Goal: Task Accomplishment & Management: Manage account settings

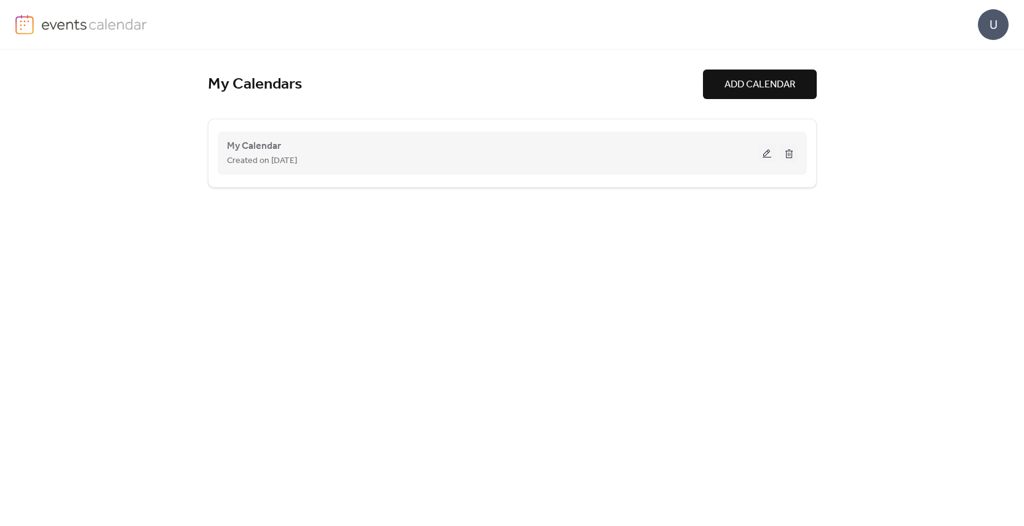
click at [255, 154] on span "Created on [DATE]" at bounding box center [262, 161] width 70 height 15
click at [250, 142] on span "My Calendar" at bounding box center [254, 146] width 54 height 15
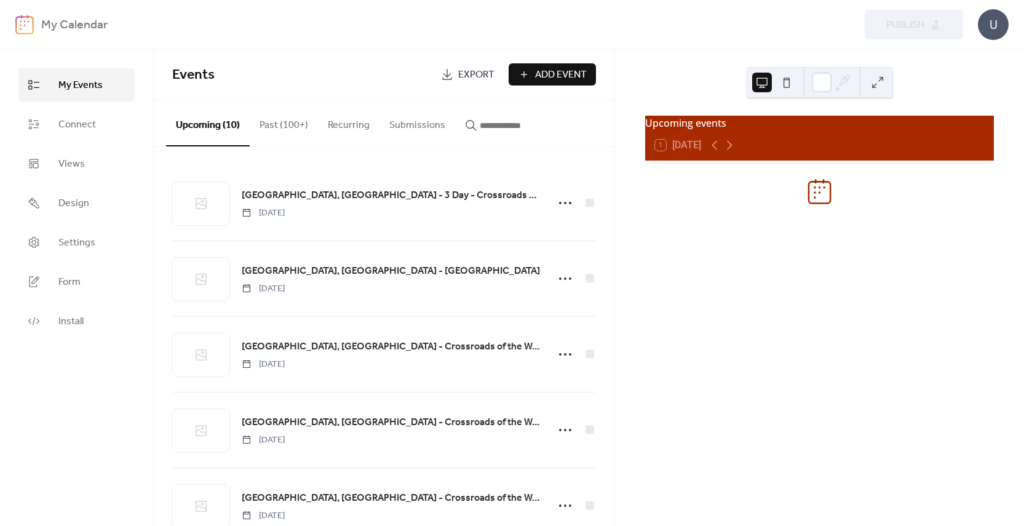
click at [265, 124] on button "Past (100+)" at bounding box center [284, 122] width 68 height 45
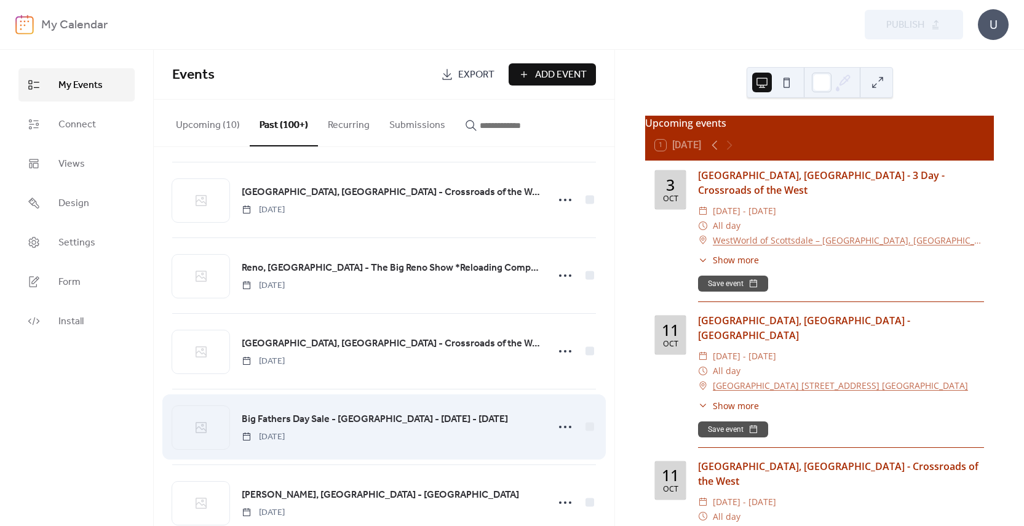
scroll to position [369, 0]
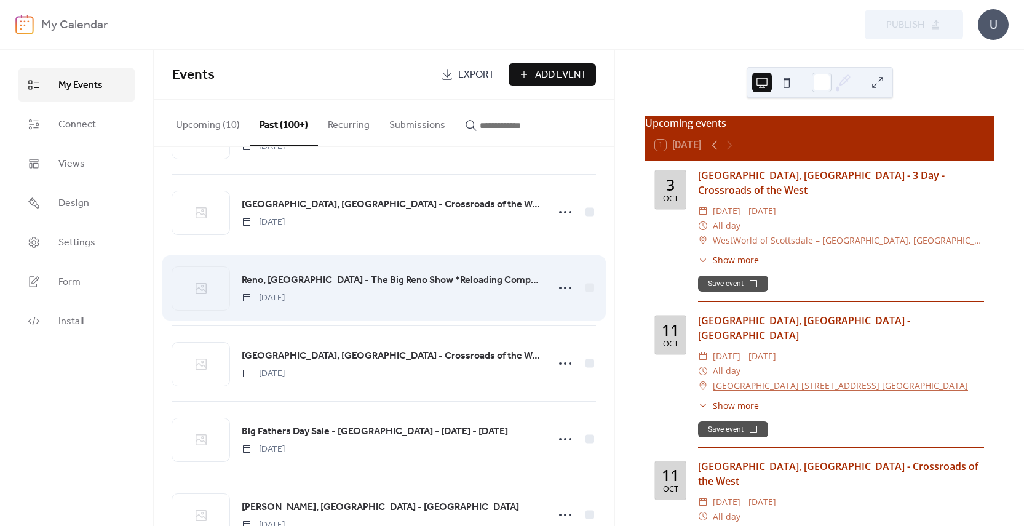
click at [358, 279] on span "Reno, [GEOGRAPHIC_DATA] - The Big Reno Show *Reloading Components Available*" at bounding box center [391, 280] width 299 height 15
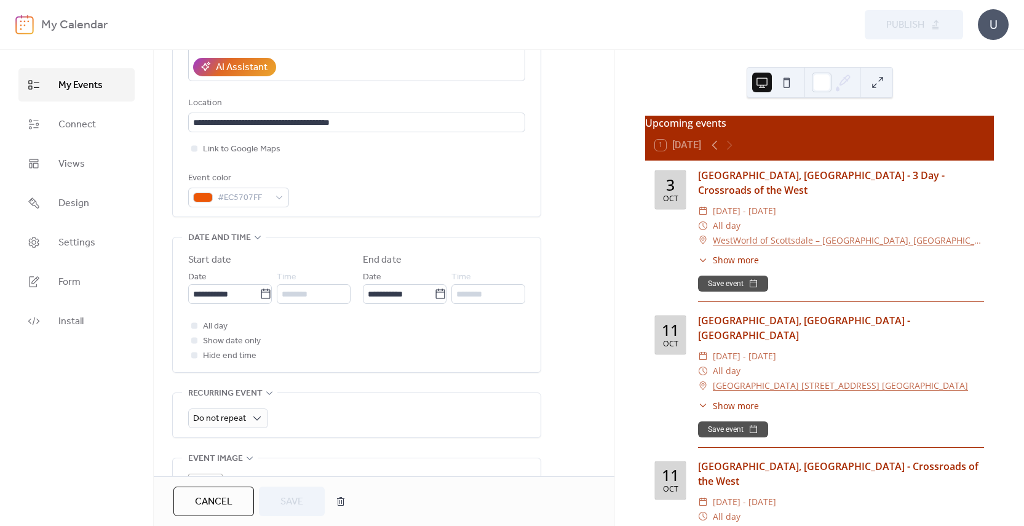
scroll to position [246, 0]
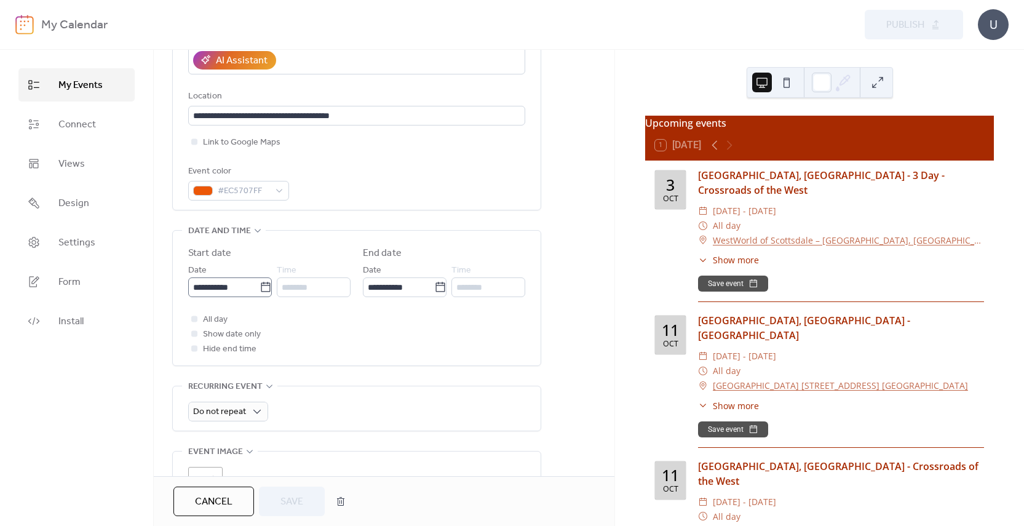
click at [264, 291] on icon at bounding box center [265, 287] width 12 height 12
click at [259, 291] on input "**********" at bounding box center [223, 287] width 71 height 20
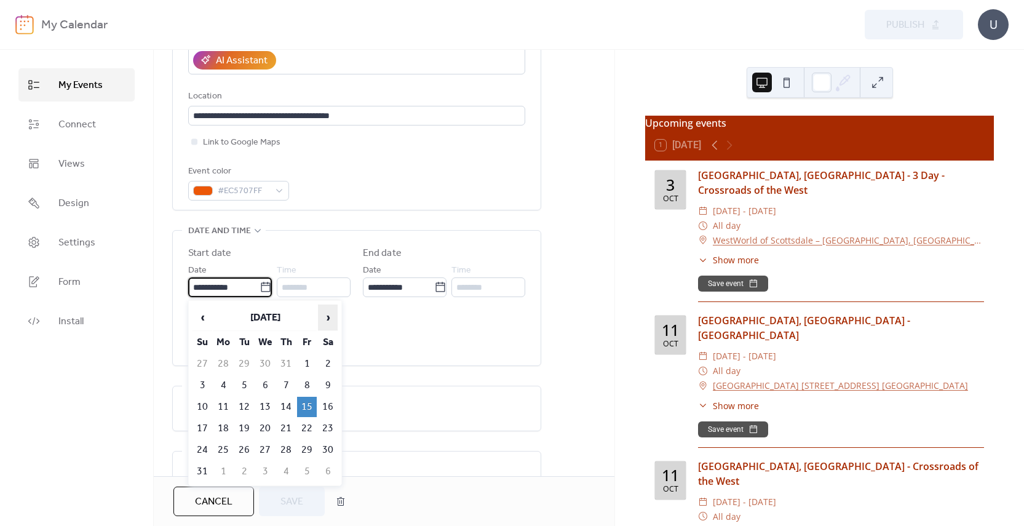
click at [333, 316] on span "›" at bounding box center [327, 317] width 18 height 25
click at [310, 429] on td "21" at bounding box center [307, 428] width 20 height 20
type input "**********"
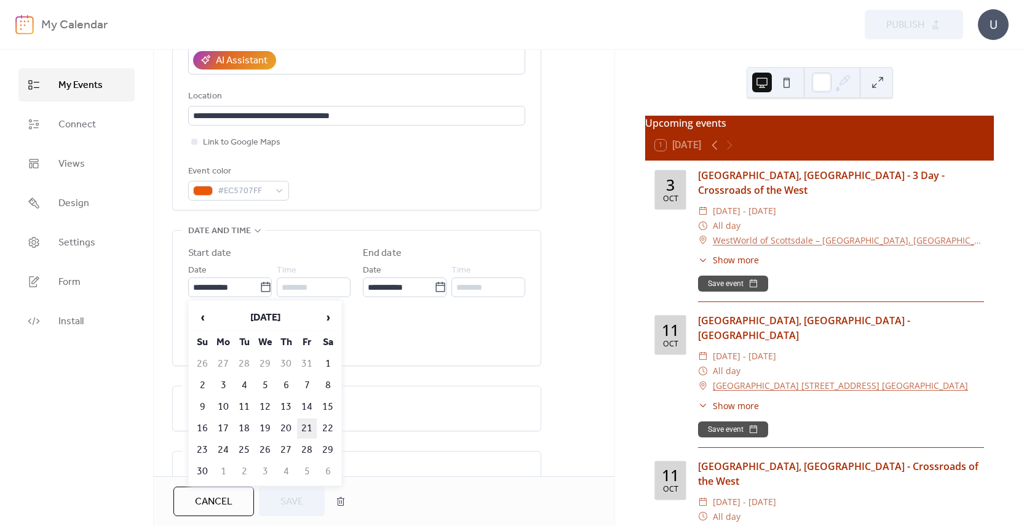
type input "**********"
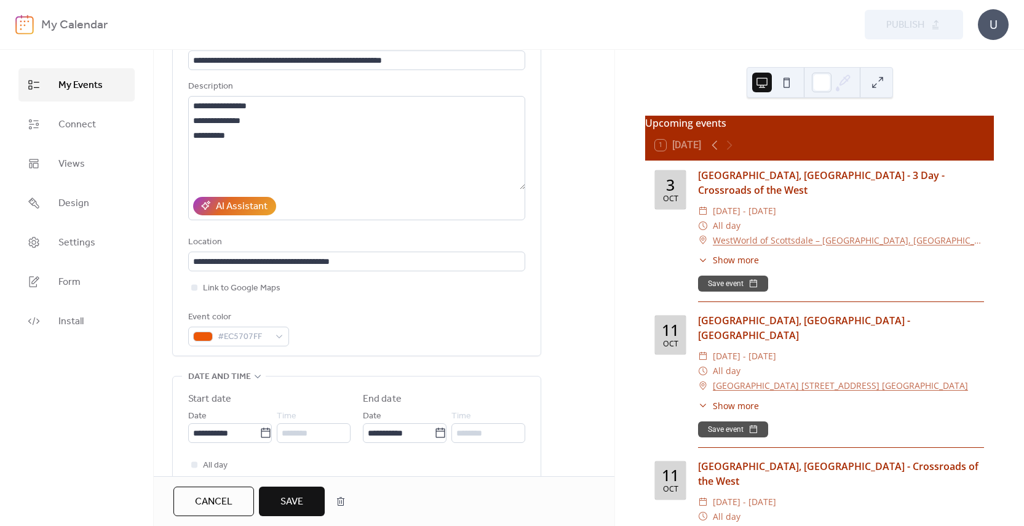
scroll to position [184, 0]
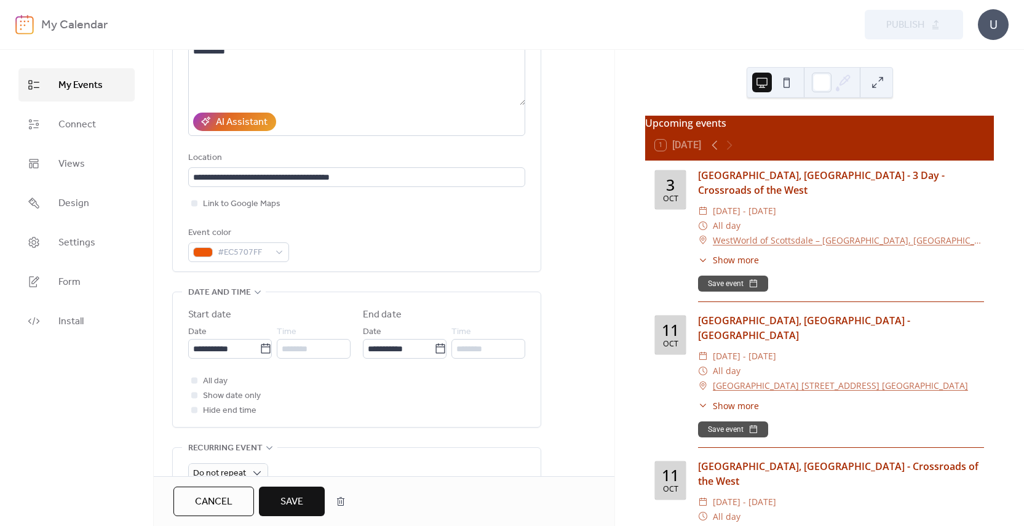
click at [301, 500] on span "Save" at bounding box center [291, 501] width 23 height 15
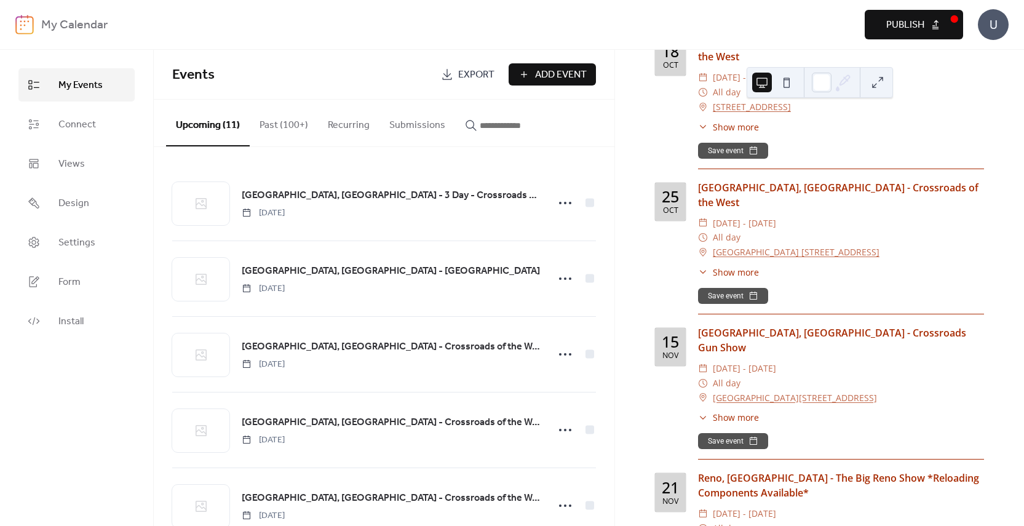
scroll to position [564, 0]
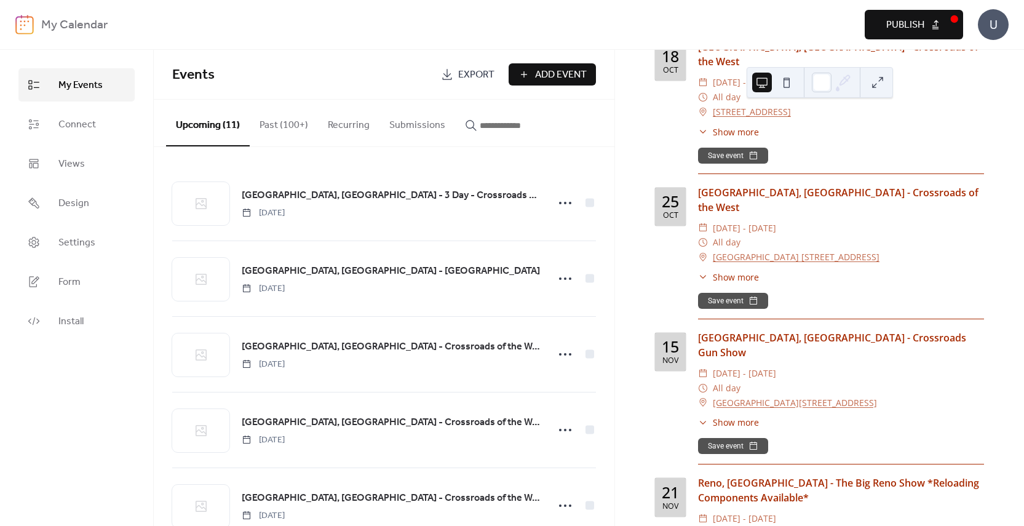
click at [933, 23] on button "Publish" at bounding box center [913, 25] width 98 height 30
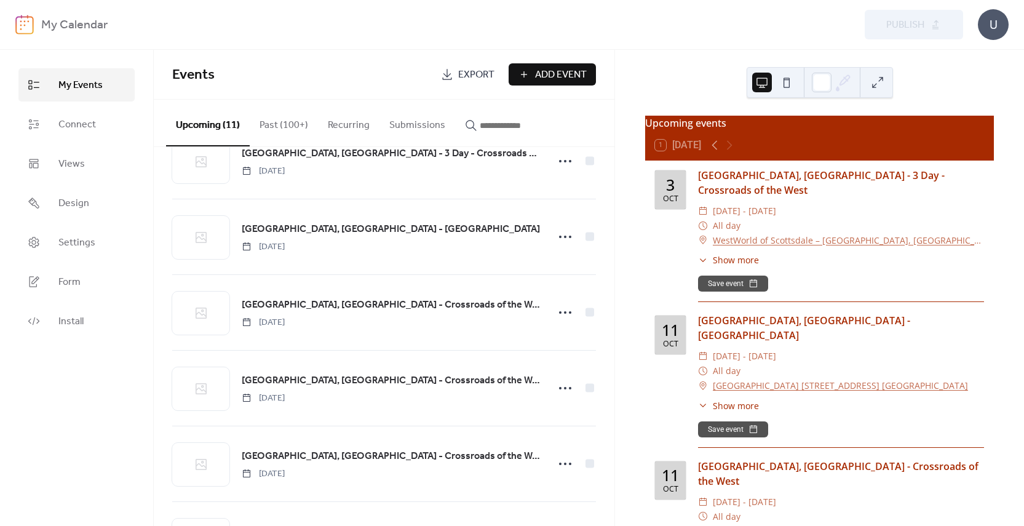
scroll to position [0, 0]
